Goal: Check status: Check status

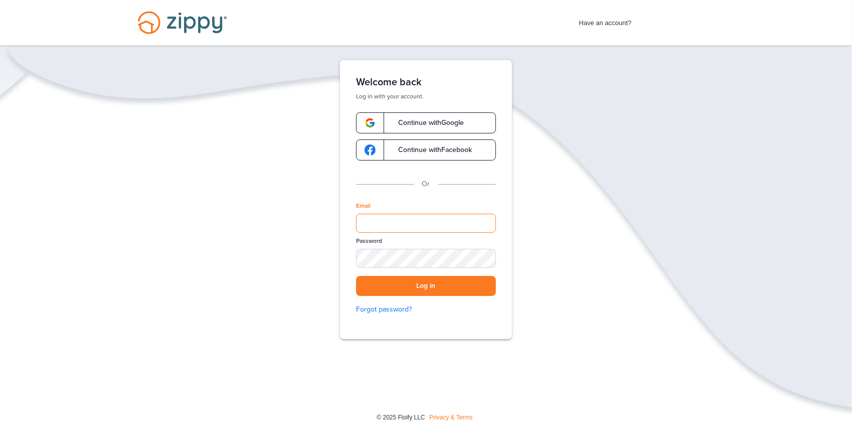
click at [395, 218] on input "Email" at bounding box center [426, 223] width 140 height 19
type input "**********"
click at [405, 285] on button "Log in" at bounding box center [426, 286] width 140 height 21
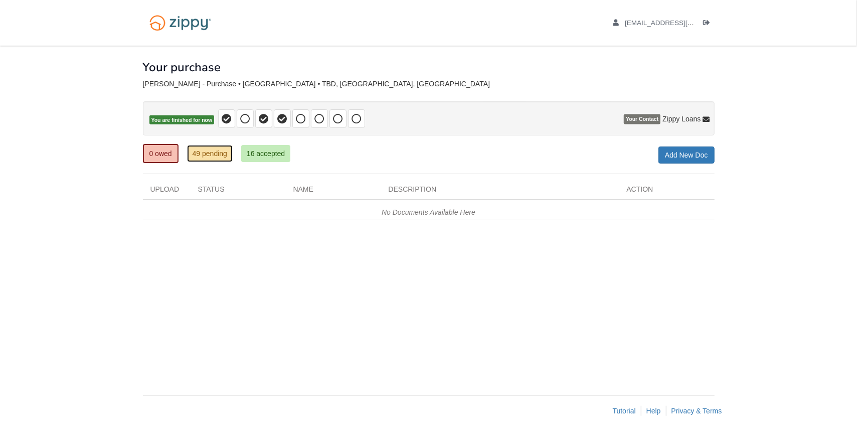
click at [213, 154] on link "49 pending" at bounding box center [210, 153] width 46 height 17
click at [200, 155] on link "49 pending" at bounding box center [210, 153] width 46 height 17
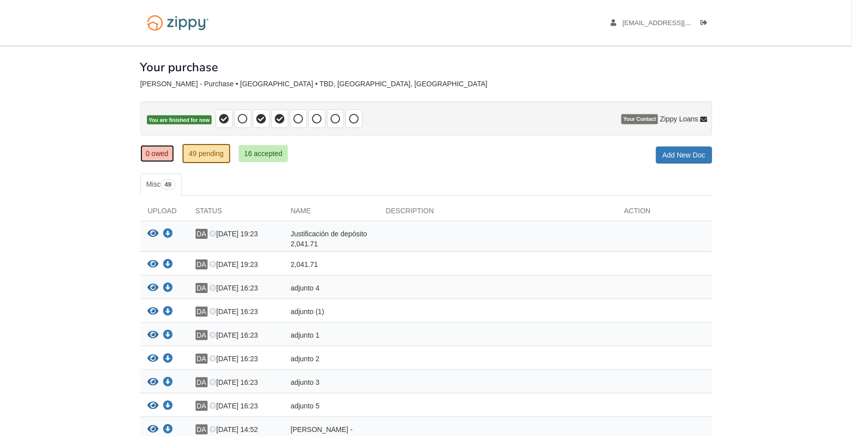
click at [164, 151] on link "0 owed" at bounding box center [157, 153] width 34 height 17
